Goal: Task Accomplishment & Management: Use online tool/utility

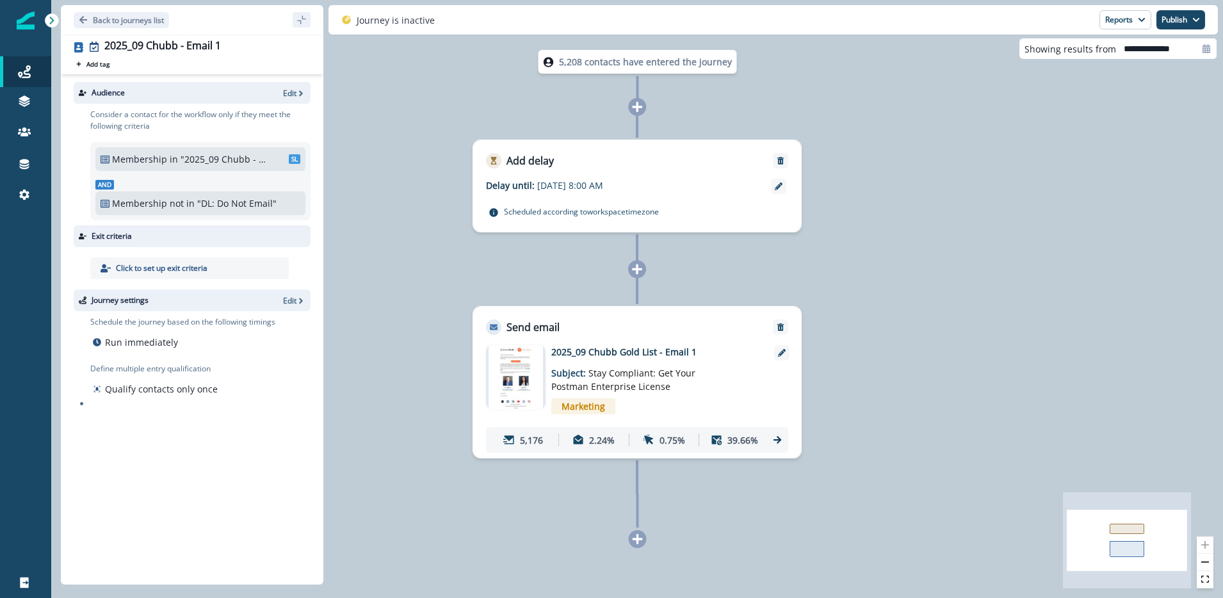
click at [780, 443] on icon at bounding box center [778, 440] width 12 height 12
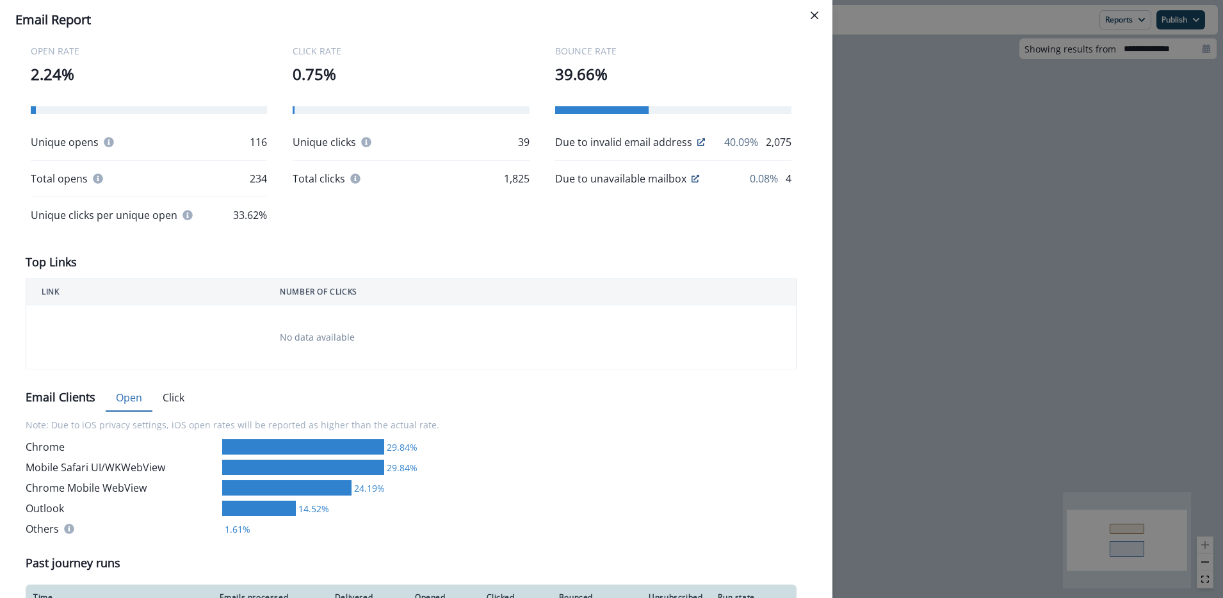
scroll to position [311, 0]
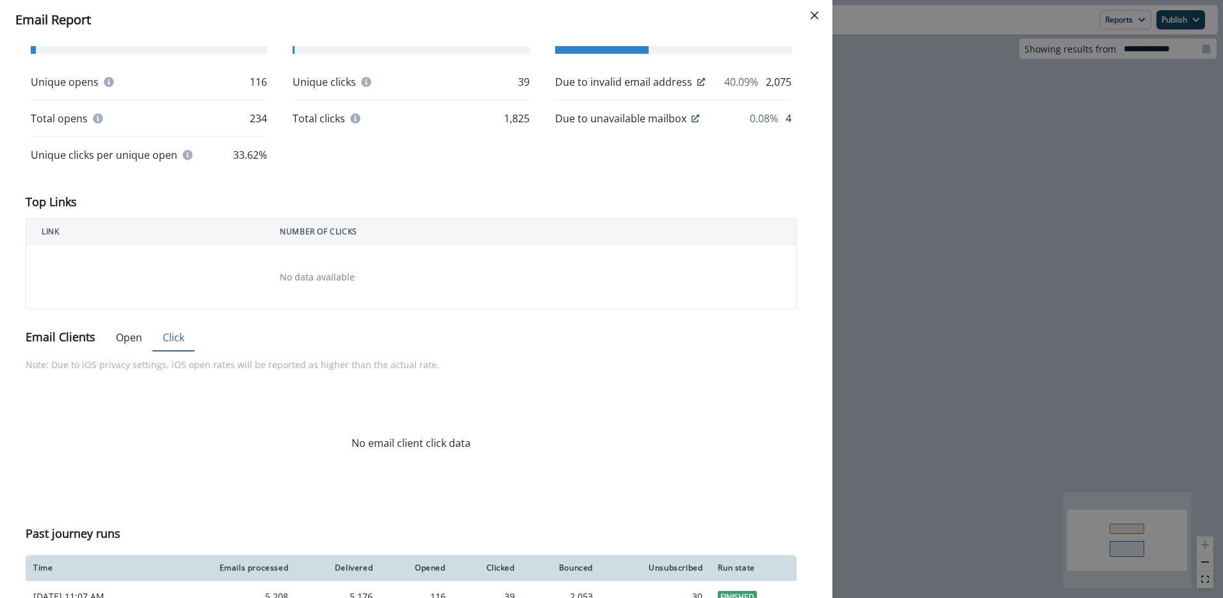
click at [179, 342] on button "Click" at bounding box center [173, 338] width 42 height 27
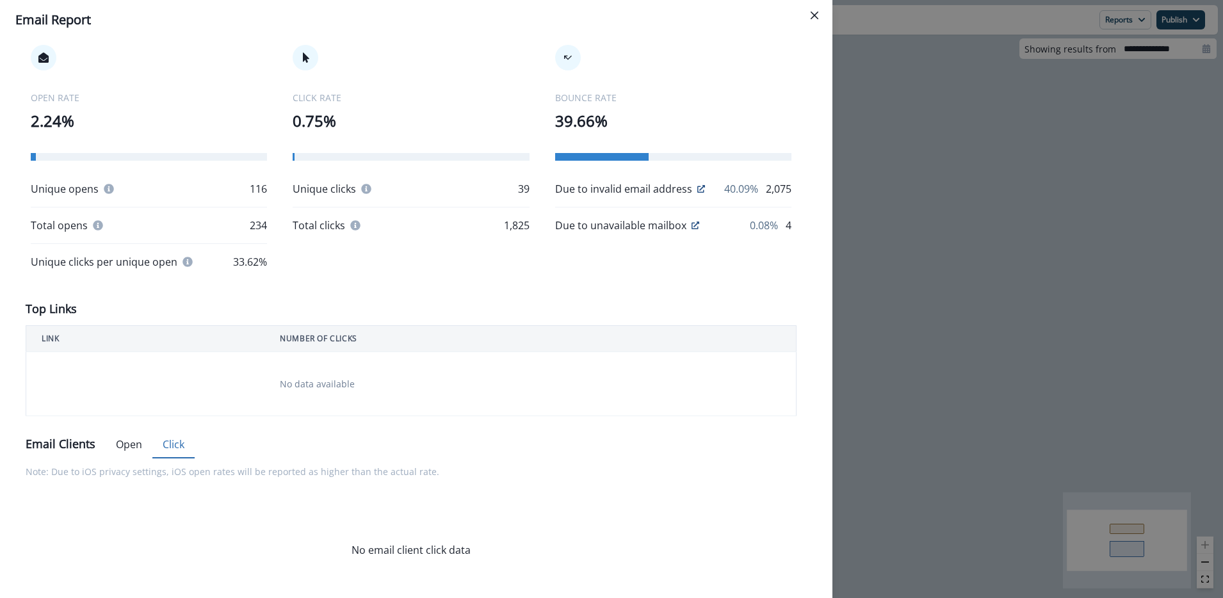
scroll to position [203, 0]
click at [131, 445] on button "Open" at bounding box center [129, 445] width 47 height 27
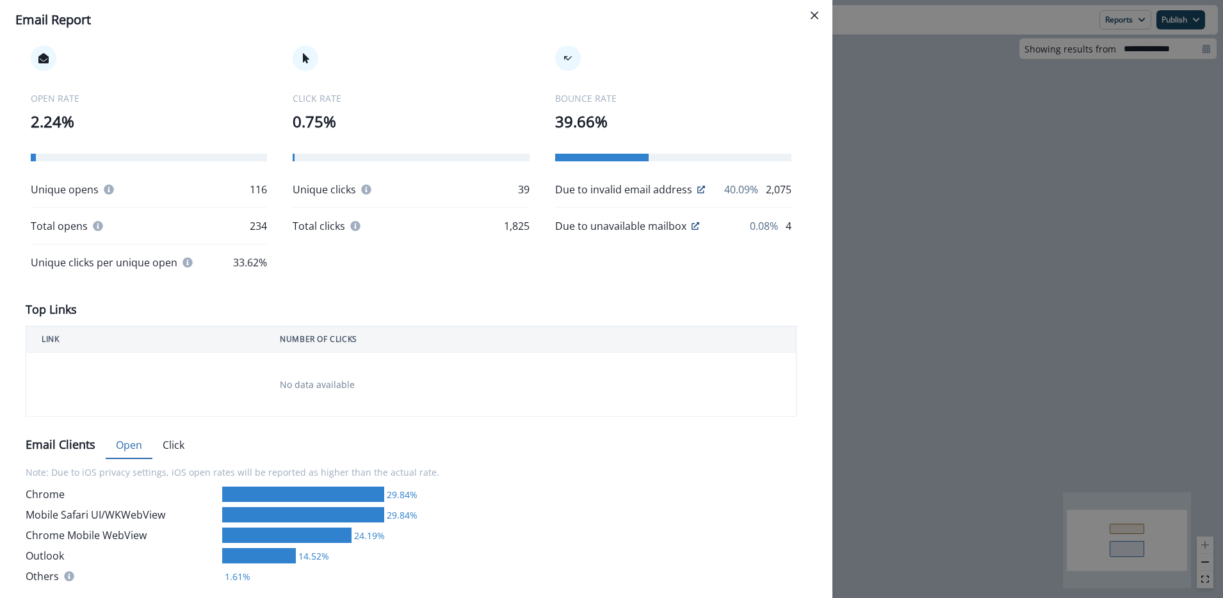
click at [330, 357] on td "No data available" at bounding box center [531, 385] width 532 height 64
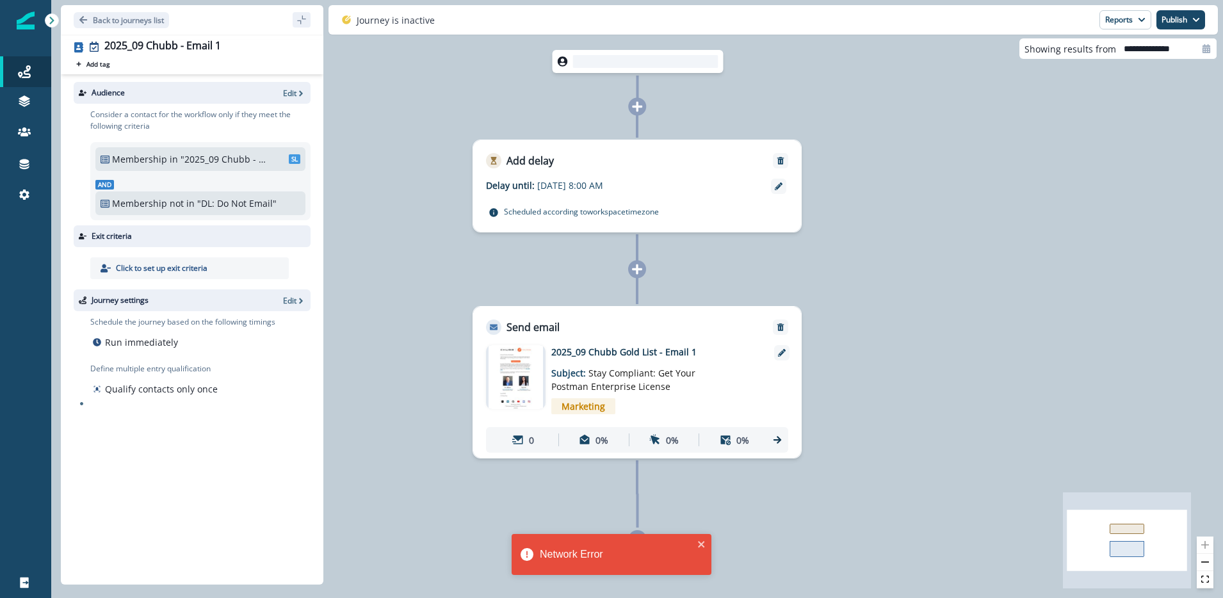
click at [781, 444] on icon at bounding box center [778, 440] width 12 height 12
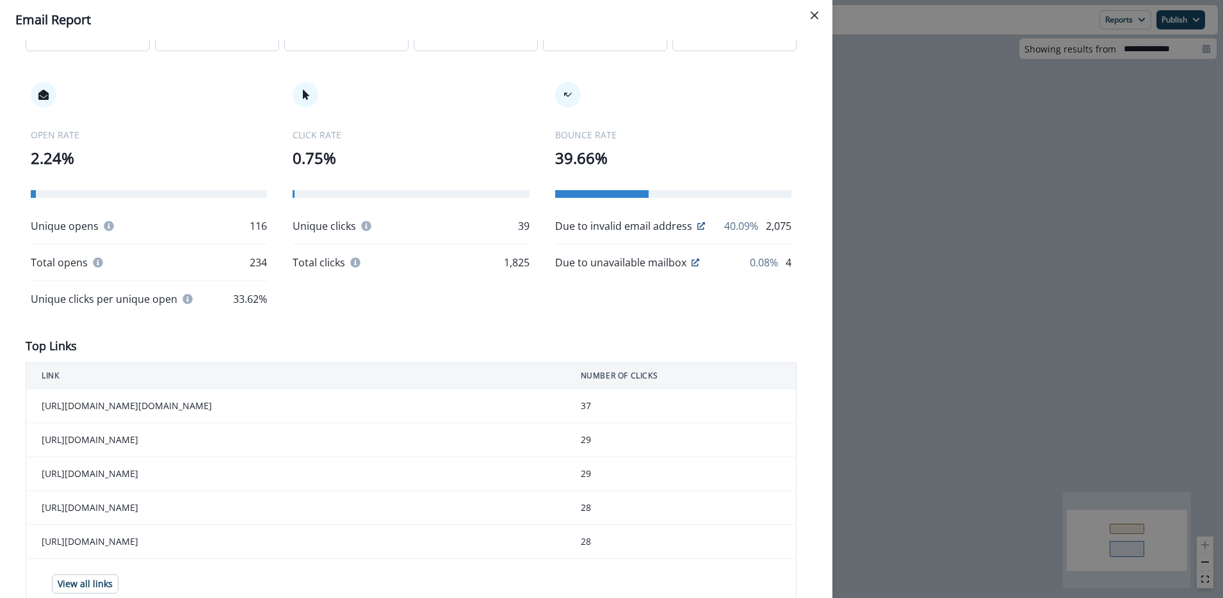
scroll to position [167, 0]
